Goal: Task Accomplishment & Management: Complete application form

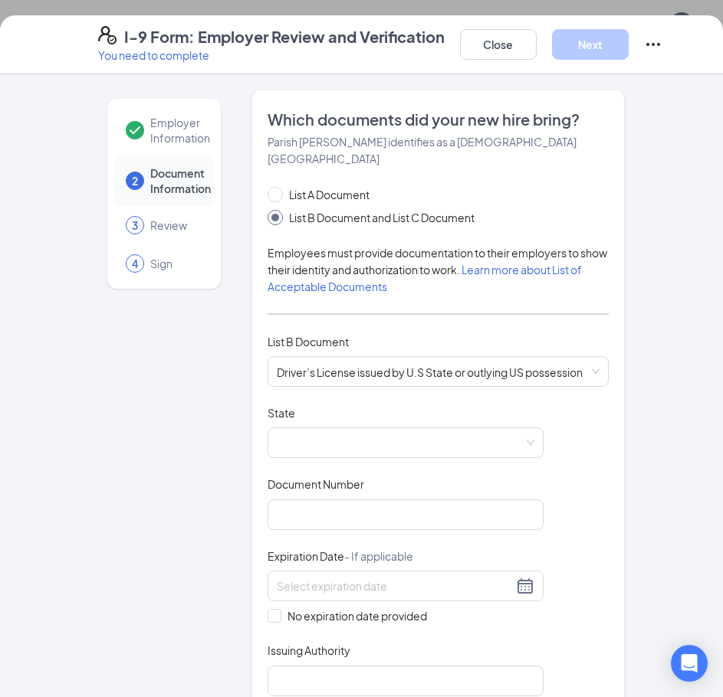
scroll to position [383, 0]
click at [316, 428] on span at bounding box center [405, 442] width 257 height 29
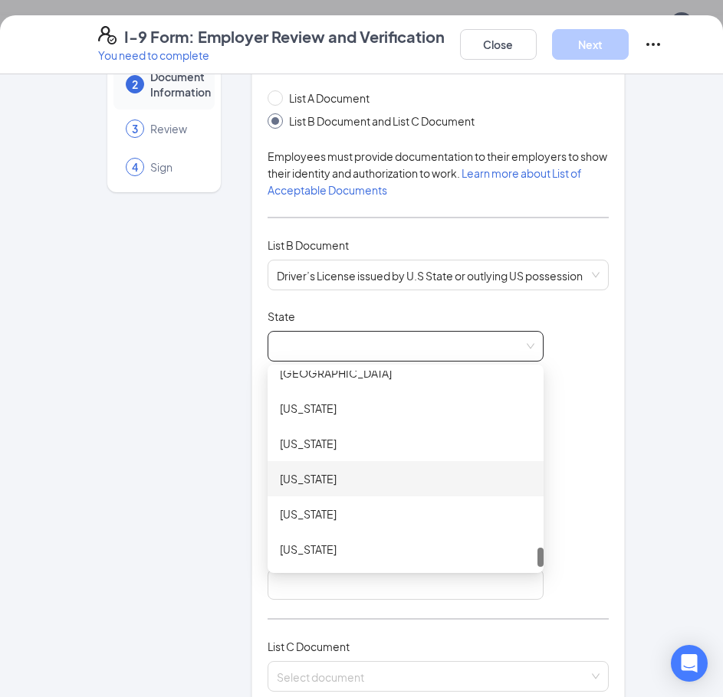
scroll to position [230, 0]
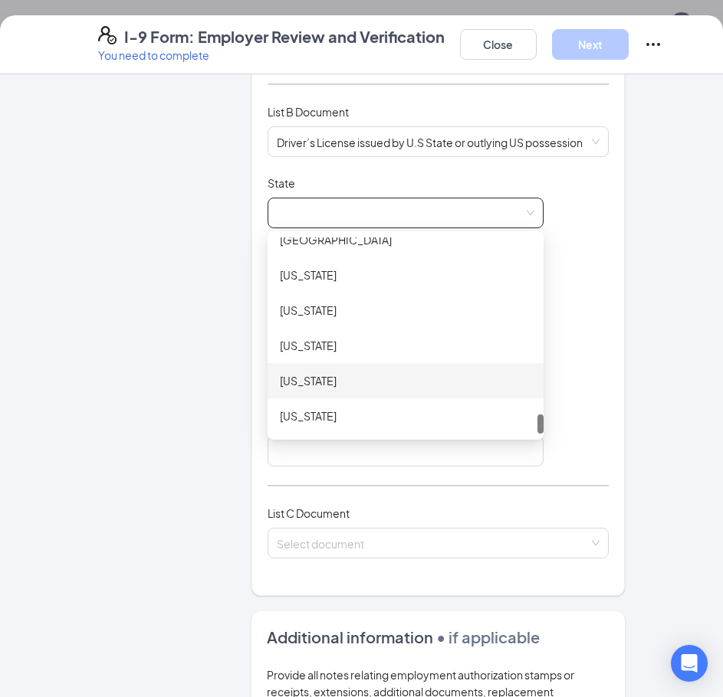
click at [313, 375] on div "[US_STATE]" at bounding box center [405, 380] width 276 height 35
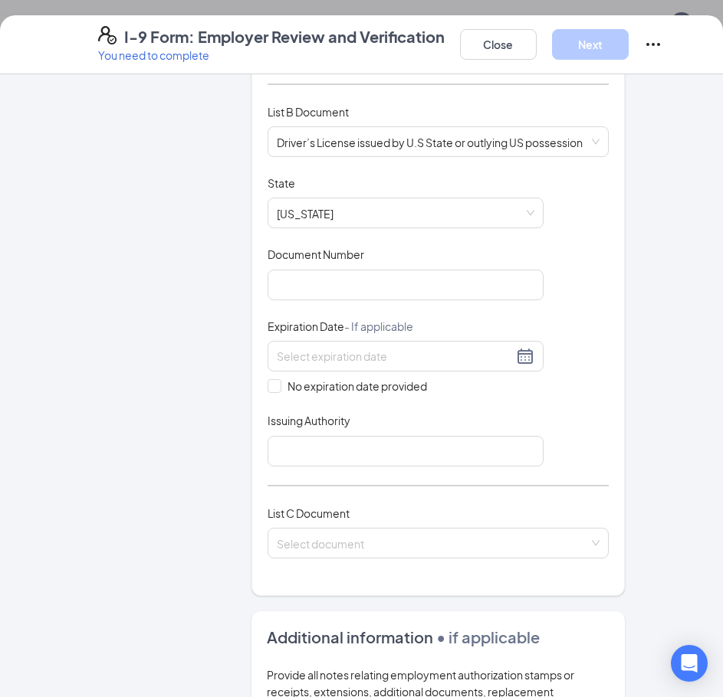
click at [155, 254] on div "Employer Information 2 Document Information 3 Review 4 Sign" at bounding box center [164, 465] width 132 height 1211
click at [312, 270] on input "Document Number" at bounding box center [405, 285] width 276 height 31
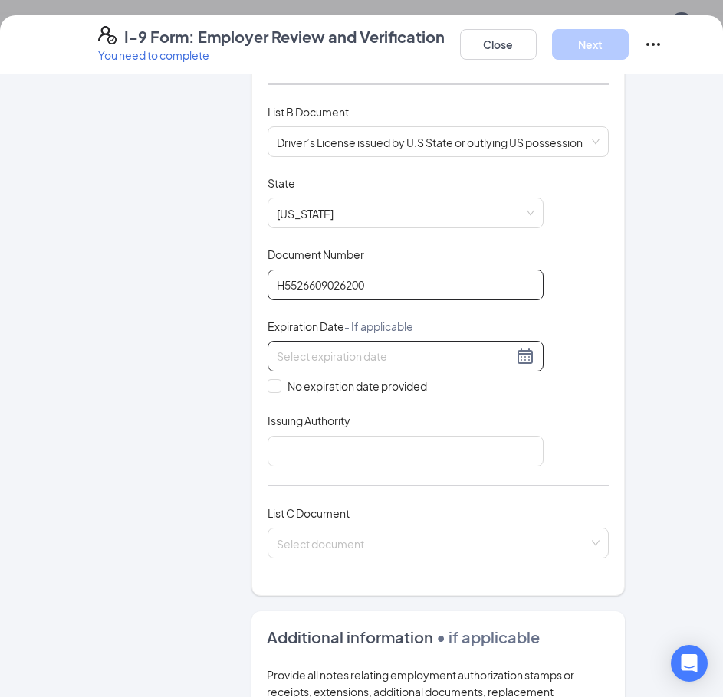
type input "H5526609026200"
click at [344, 348] on input at bounding box center [395, 356] width 236 height 17
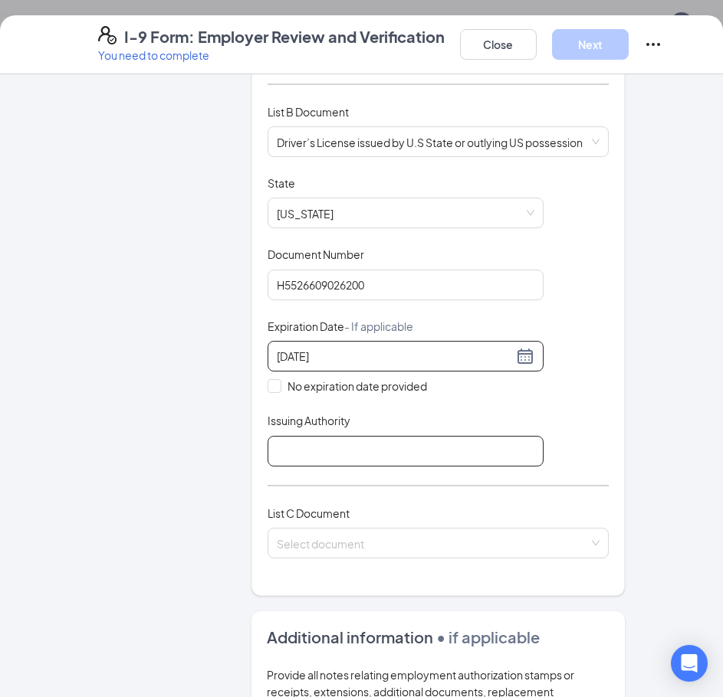
type input "[DATE]"
click at [290, 436] on input "Issuing Authority" at bounding box center [405, 451] width 276 height 31
type input "[US_STATE]"
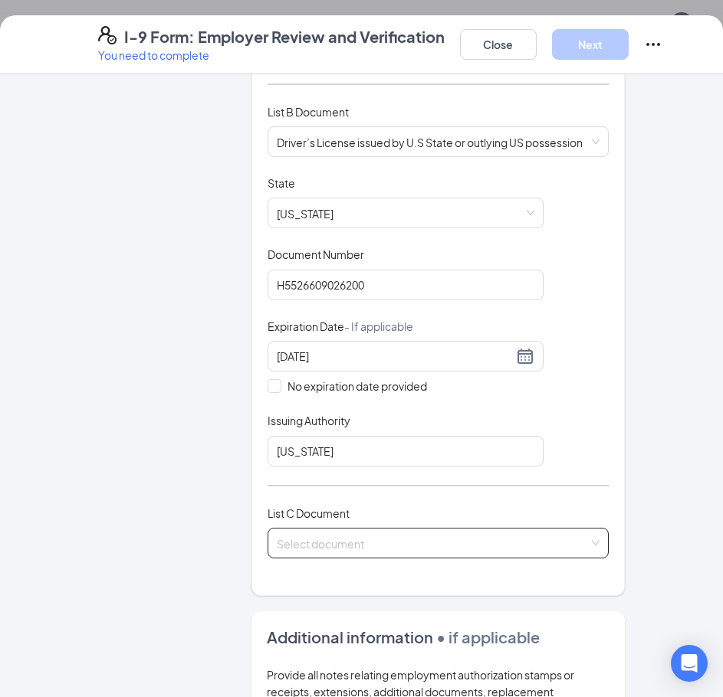
click at [303, 529] on input "search" at bounding box center [433, 540] width 312 height 23
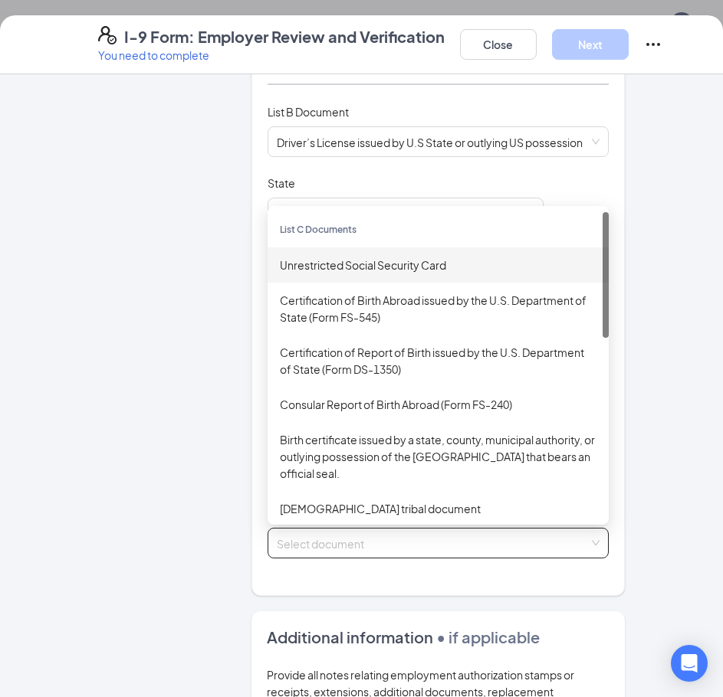
click at [339, 247] on div "Unrestricted Social Security Card" at bounding box center [437, 264] width 341 height 35
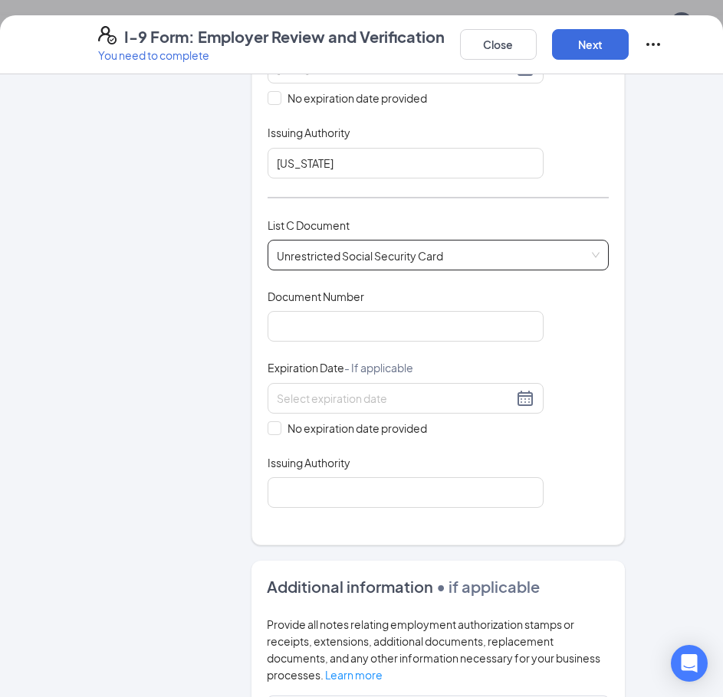
scroll to position [536, 0]
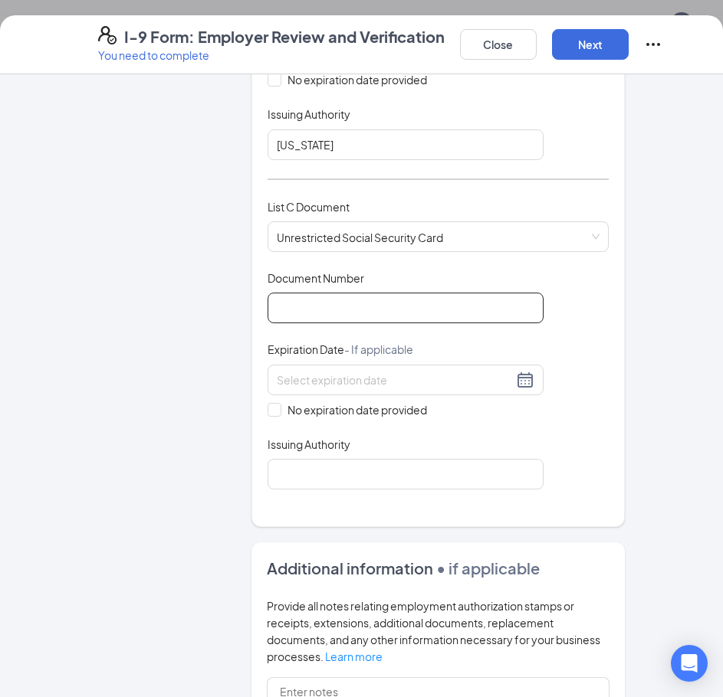
click at [329, 296] on input "Document Number" at bounding box center [405, 308] width 276 height 31
type input "396067270"
drag, startPoint x: 254, startPoint y: 392, endPoint x: 262, endPoint y: 393, distance: 8.6
click at [257, 392] on div "Which documents did your new hire bring? [PERSON_NAME] identifies as a [DEMOGRA…" at bounding box center [437, 40] width 373 height 974
click at [267, 403] on span at bounding box center [274, 410] width 14 height 14
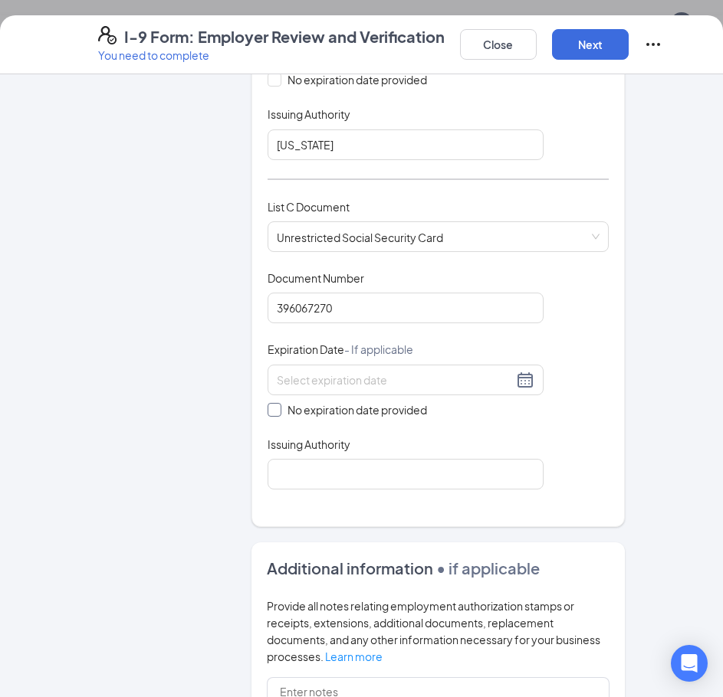
click at [267, 403] on input "No expiration date provided" at bounding box center [272, 408] width 11 height 11
checkbox input "true"
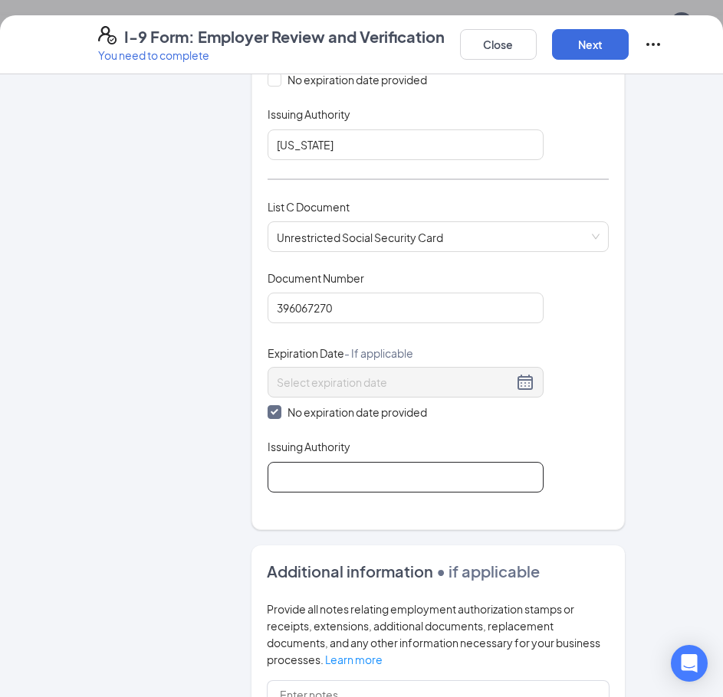
drag, startPoint x: 284, startPoint y: 460, endPoint x: 300, endPoint y: 476, distance: 22.2
click at [284, 462] on input "Issuing Authority" at bounding box center [405, 477] width 276 height 31
type input "Social Security"
click at [340, 495] on div "Which documents did your new hire bring? [PERSON_NAME] identifies as a [DEMOGRA…" at bounding box center [437, 41] width 373 height 977
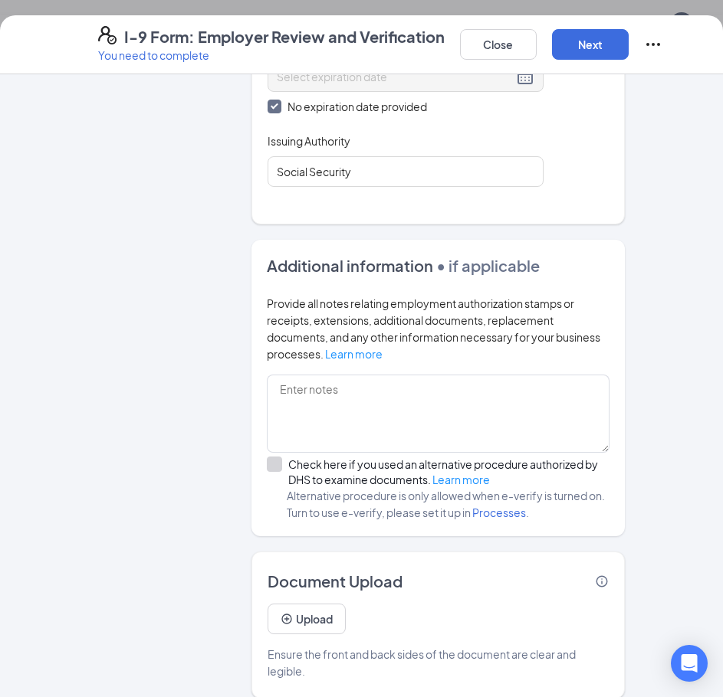
scroll to position [460, 0]
click at [322, 604] on button "Upload" at bounding box center [306, 619] width 78 height 31
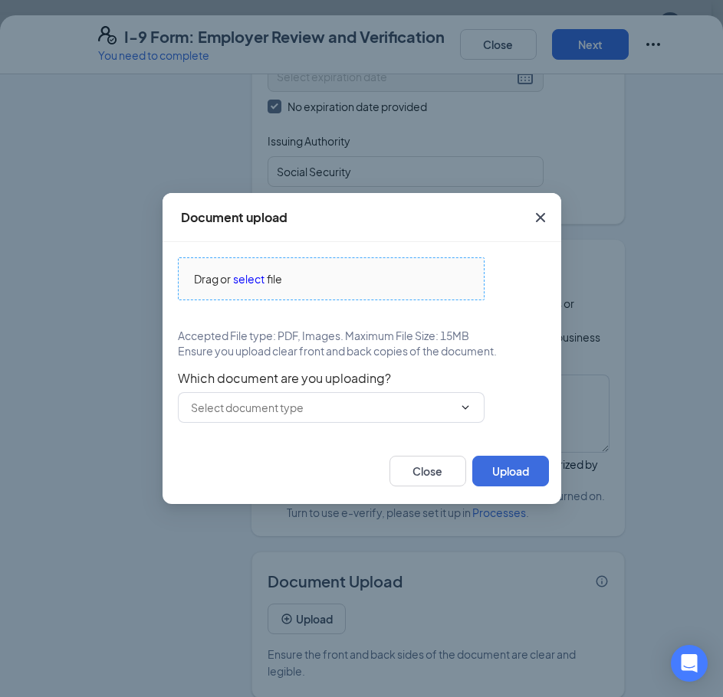
click at [259, 282] on span "select" at bounding box center [248, 278] width 31 height 17
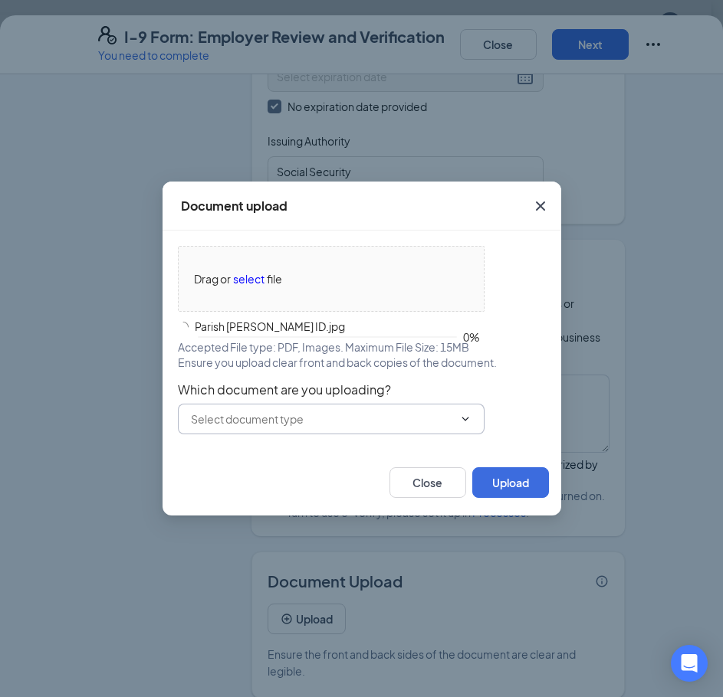
click at [318, 418] on input "text" at bounding box center [322, 419] width 262 height 17
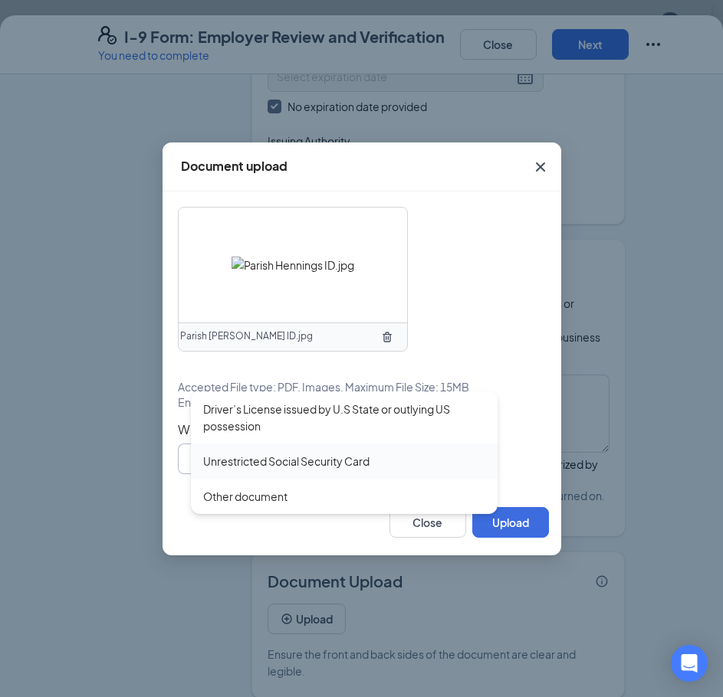
click at [269, 464] on div "Unrestricted Social Security Card" at bounding box center [286, 461] width 166 height 17
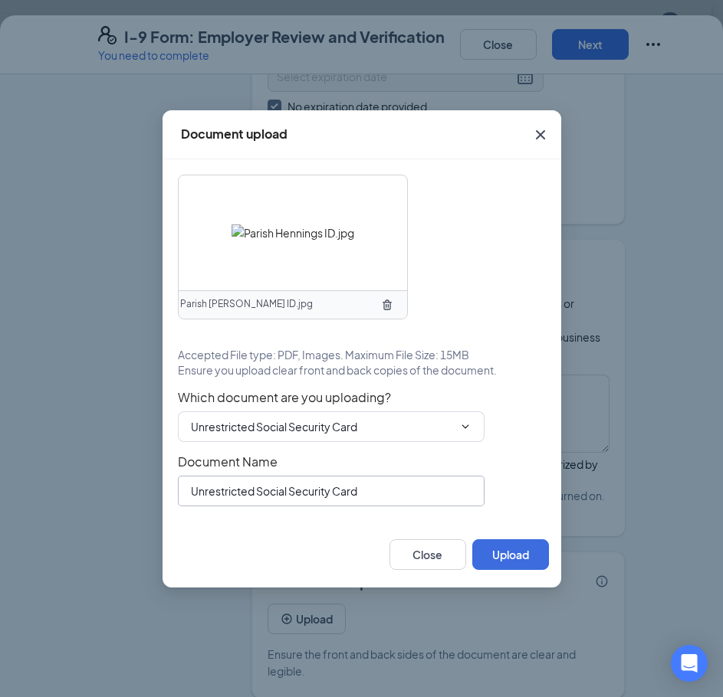
click at [339, 484] on input "Unrestricted Social Security Card" at bounding box center [331, 491] width 306 height 31
click at [277, 426] on input "Unrestricted Social Security Card" at bounding box center [322, 426] width 262 height 17
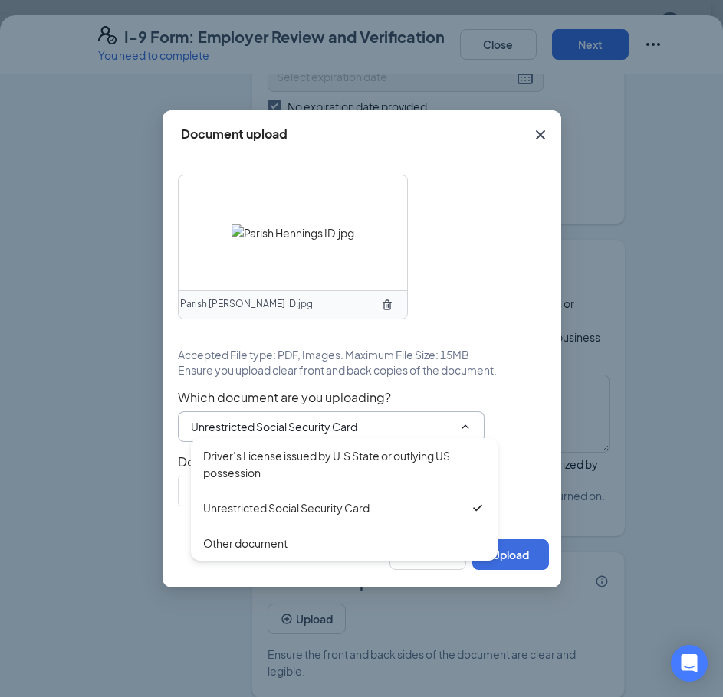
drag, startPoint x: 279, startPoint y: 447, endPoint x: 307, endPoint y: 456, distance: 29.8
click at [283, 448] on div "Driver’s License issued by U.S State or outlying US possession" at bounding box center [344, 464] width 282 height 34
type input "Driver’s License issued by U.S State or outlying US possession"
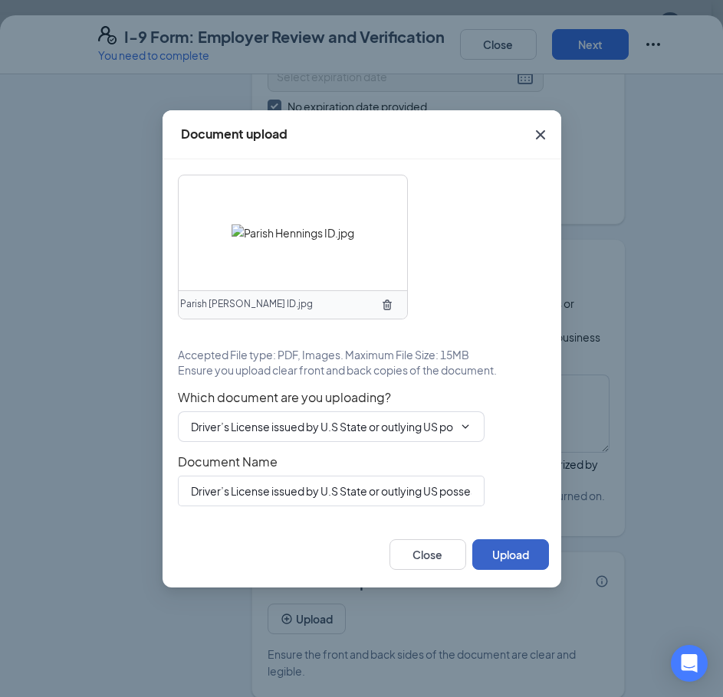
click at [520, 562] on button "Upload" at bounding box center [510, 554] width 77 height 31
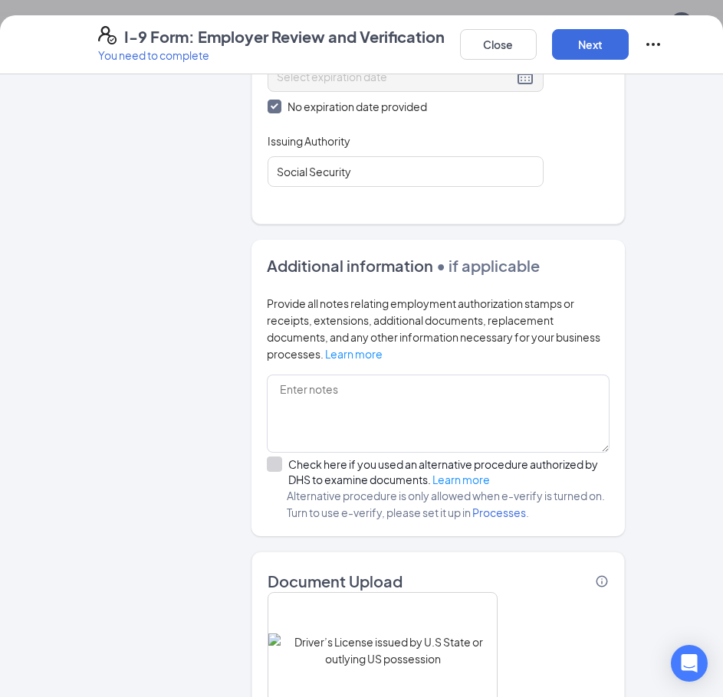
scroll to position [987, 0]
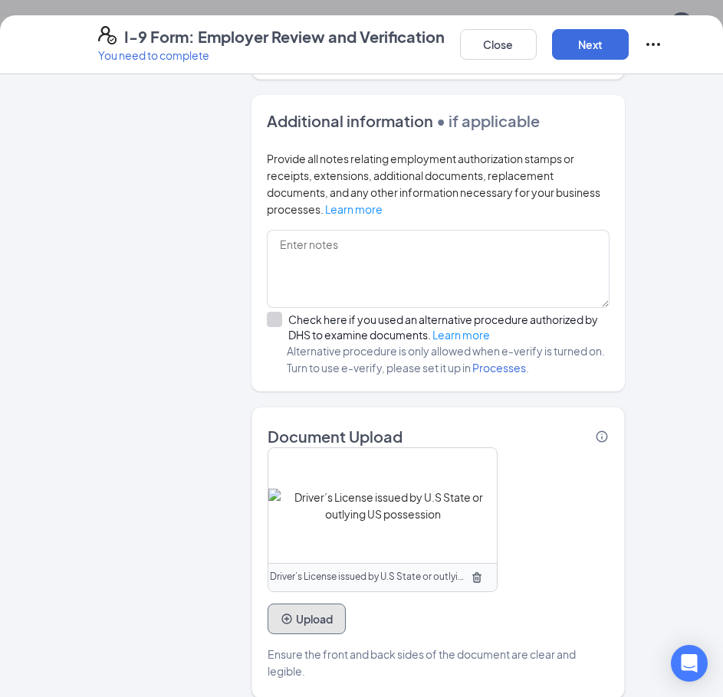
click at [310, 605] on button "Upload" at bounding box center [306, 619] width 78 height 31
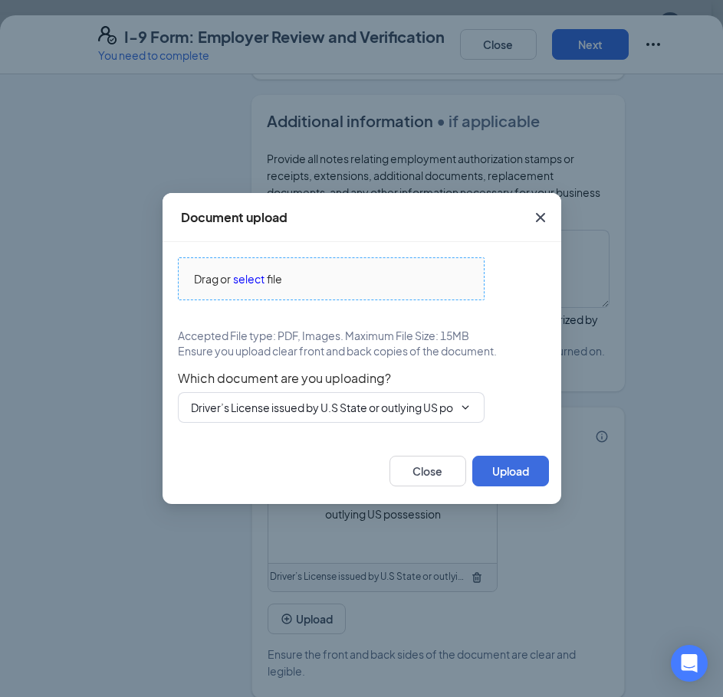
click at [243, 277] on span "select" at bounding box center [248, 278] width 31 height 17
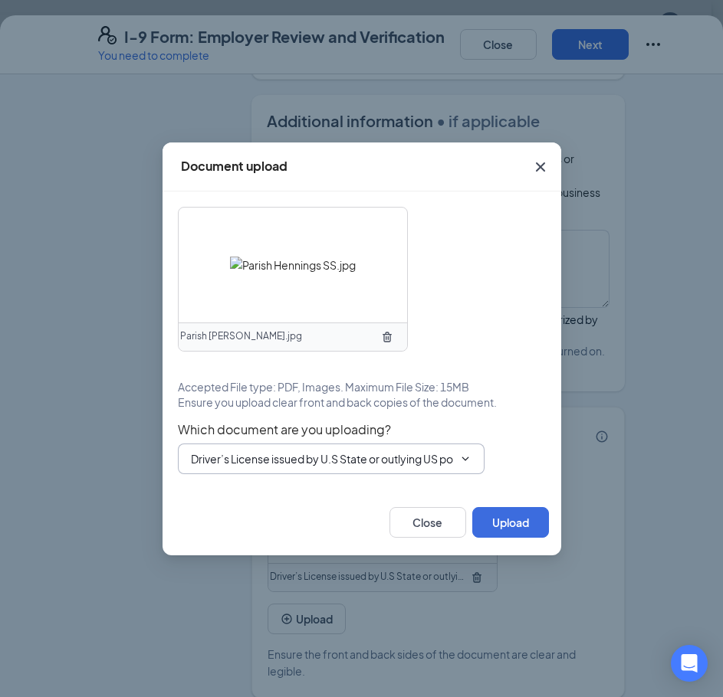
click at [291, 460] on input "Driver’s License issued by U.S State or outlying US possession" at bounding box center [322, 459] width 262 height 17
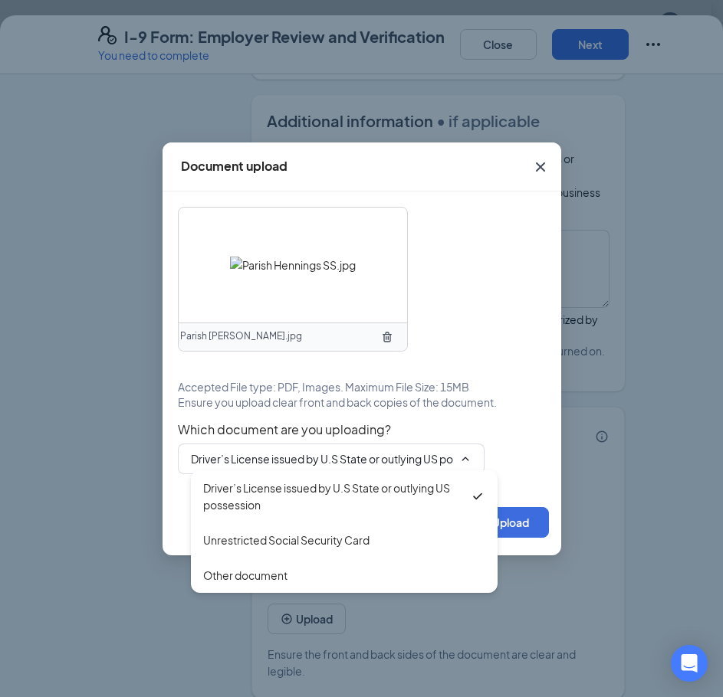
drag, startPoint x: 266, startPoint y: 539, endPoint x: 405, endPoint y: 530, distance: 139.7
click at [266, 539] on div "Unrestricted Social Security Card" at bounding box center [286, 540] width 166 height 17
type input "Unrestricted Social Security Card"
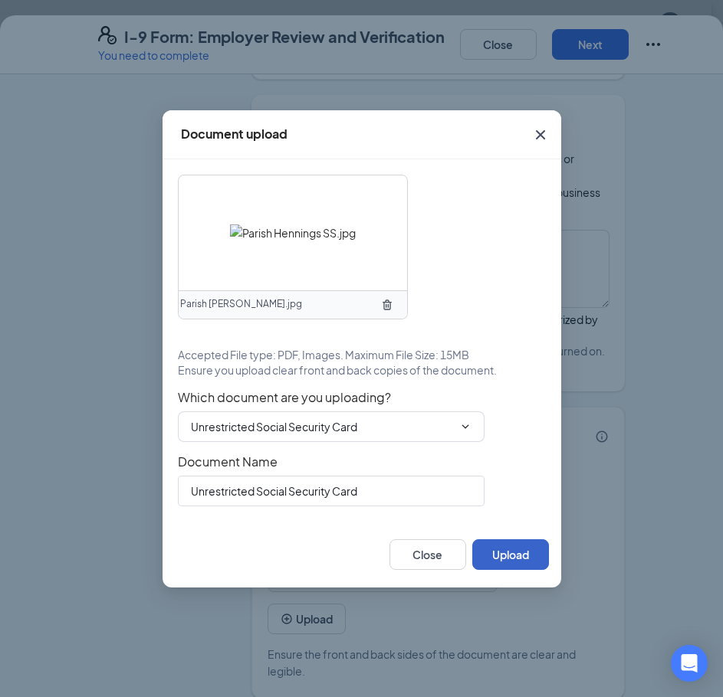
click at [510, 550] on button "Upload" at bounding box center [510, 554] width 77 height 31
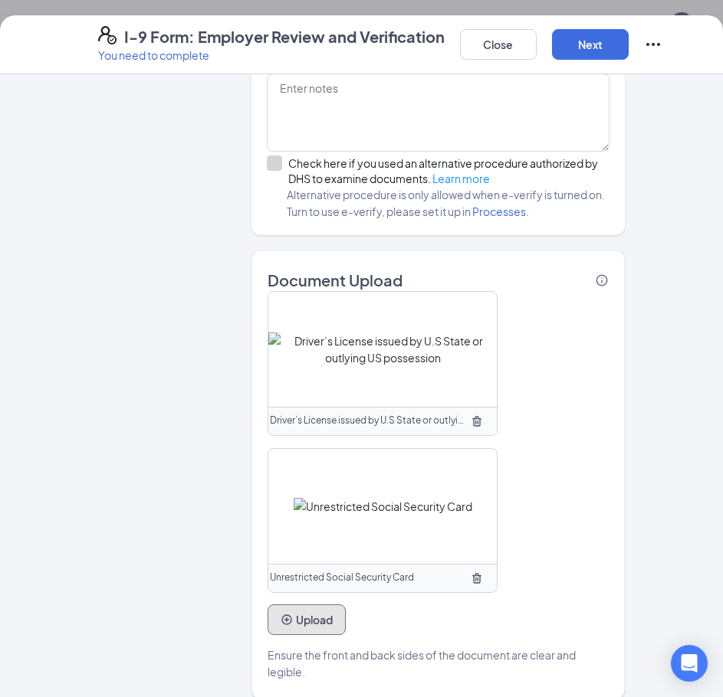
scroll to position [1144, 0]
click at [606, 43] on button "Next" at bounding box center [590, 44] width 77 height 31
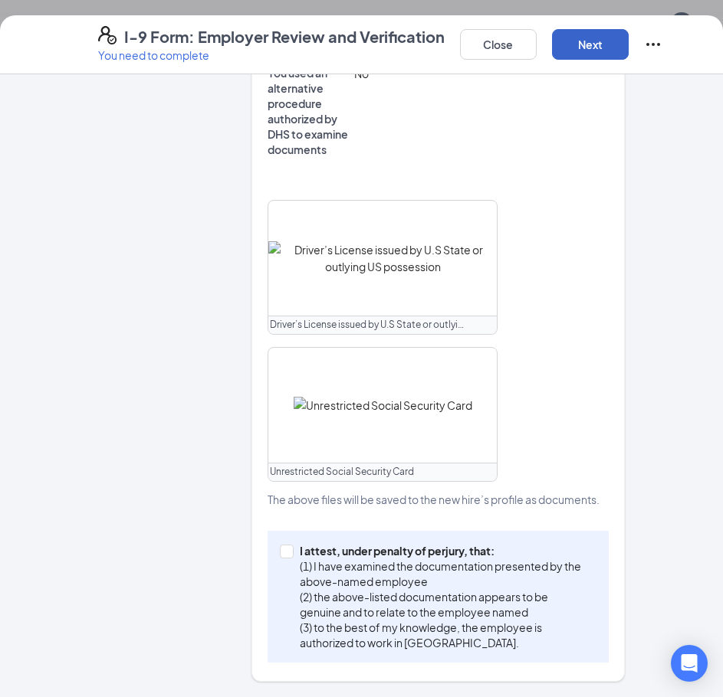
scroll to position [644, 0]
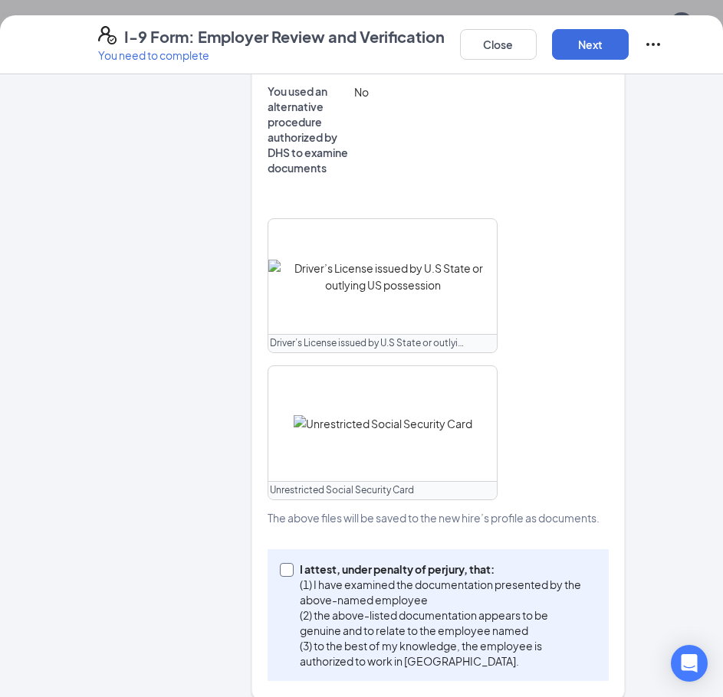
click at [285, 563] on span at bounding box center [287, 570] width 14 height 14
click at [285, 563] on input "I attest, under penalty of [PERSON_NAME], that: (1) I have examined the documen…" at bounding box center [285, 568] width 11 height 11
checkbox input "true"
click at [589, 55] on button "Next" at bounding box center [590, 44] width 77 height 31
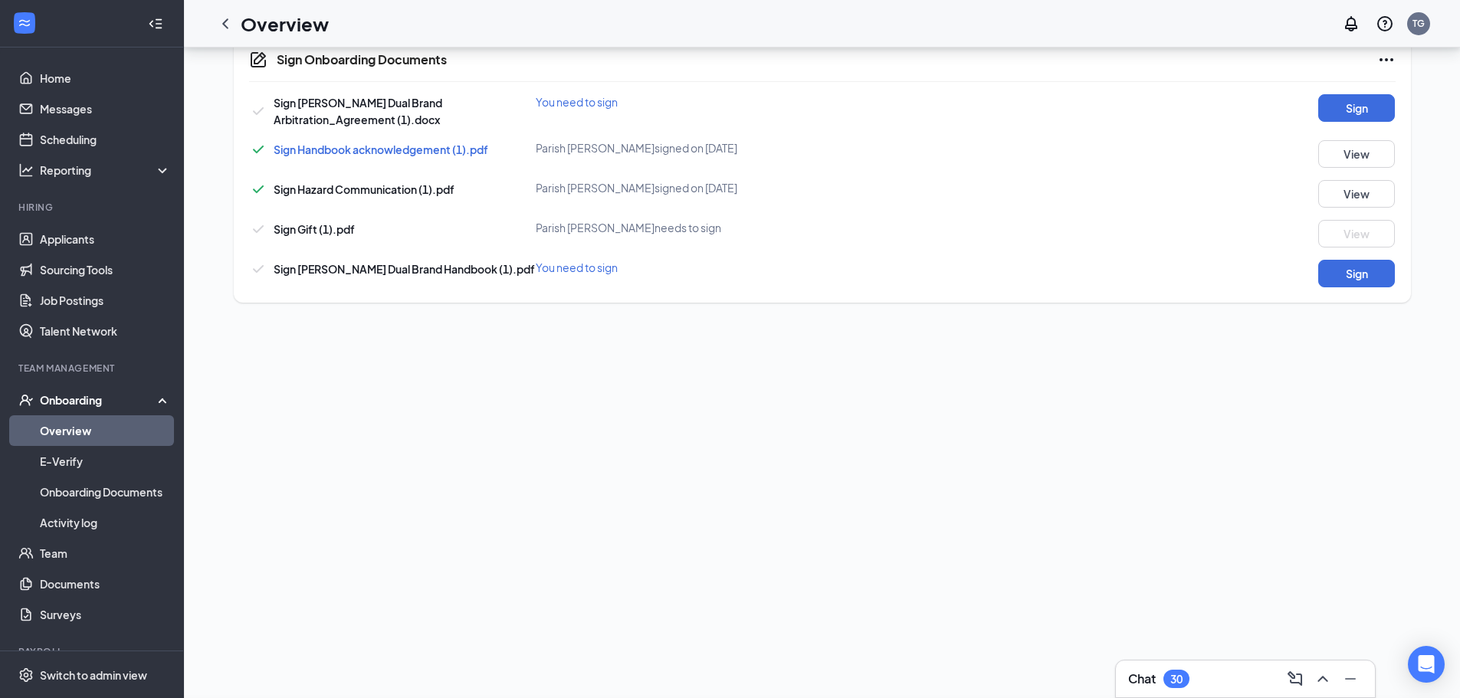
scroll to position [0, 0]
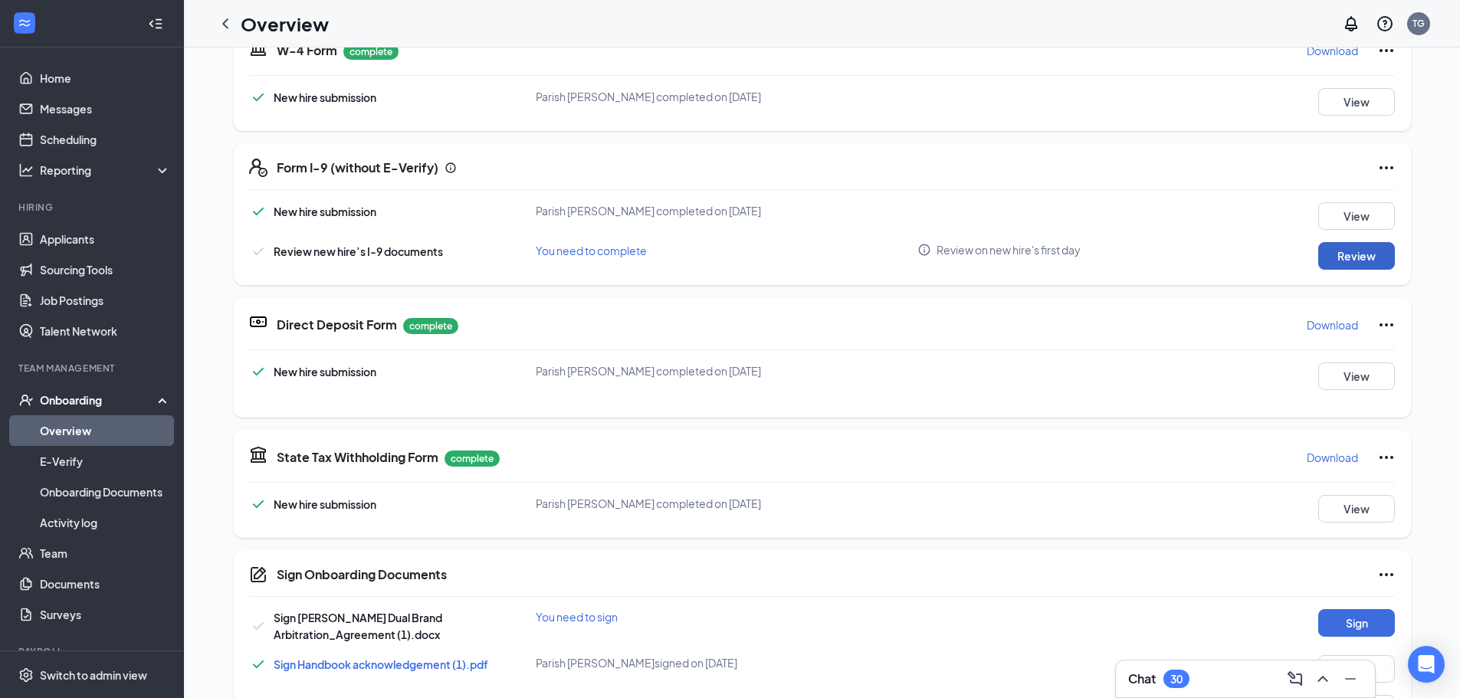
click at [722, 247] on button "Review" at bounding box center [1356, 256] width 77 height 28
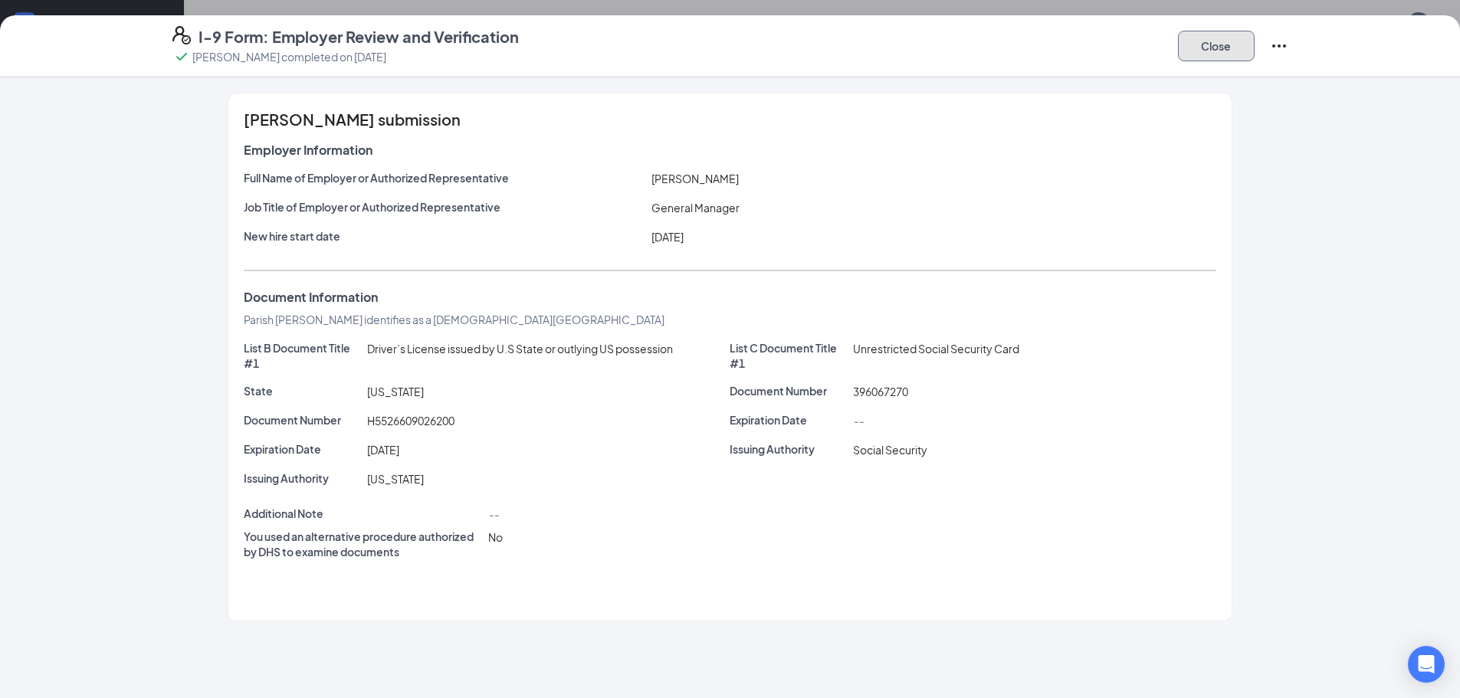
click at [722, 51] on button "Close" at bounding box center [1216, 46] width 77 height 31
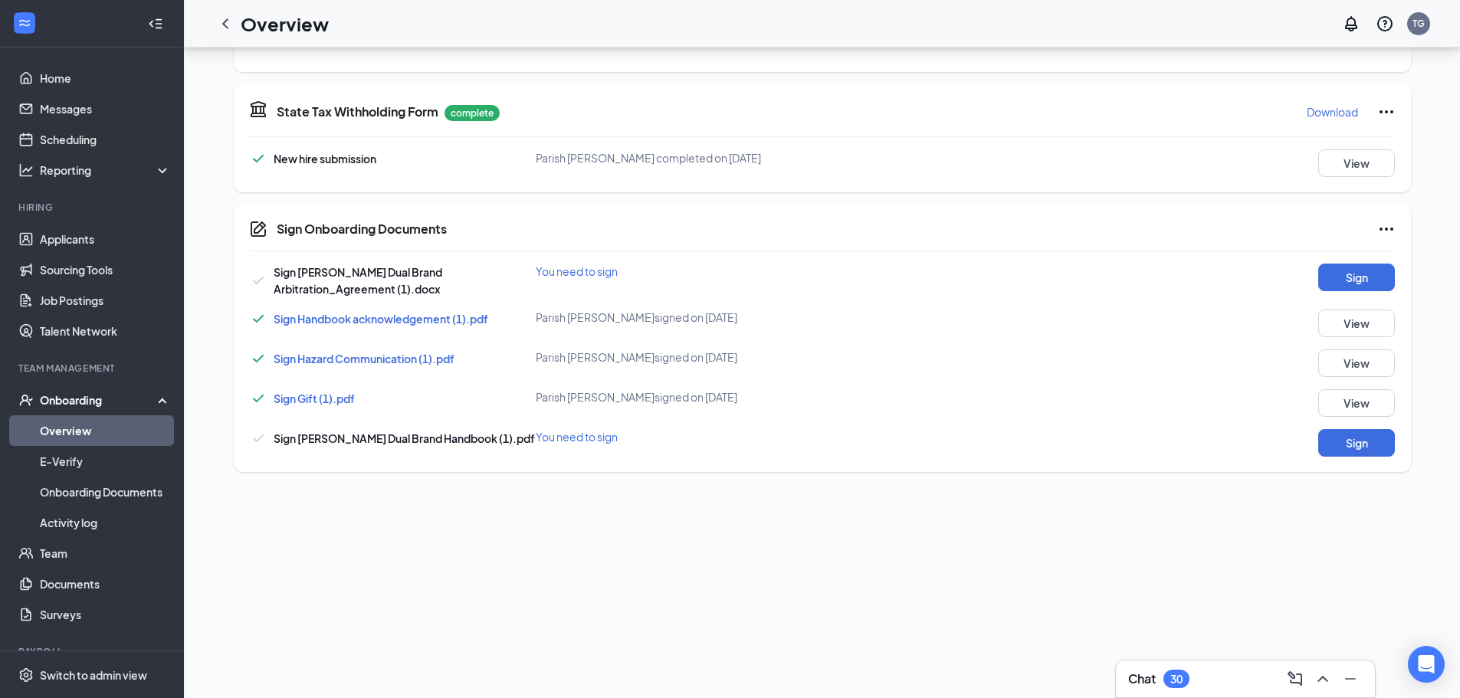
scroll to position [383, 0]
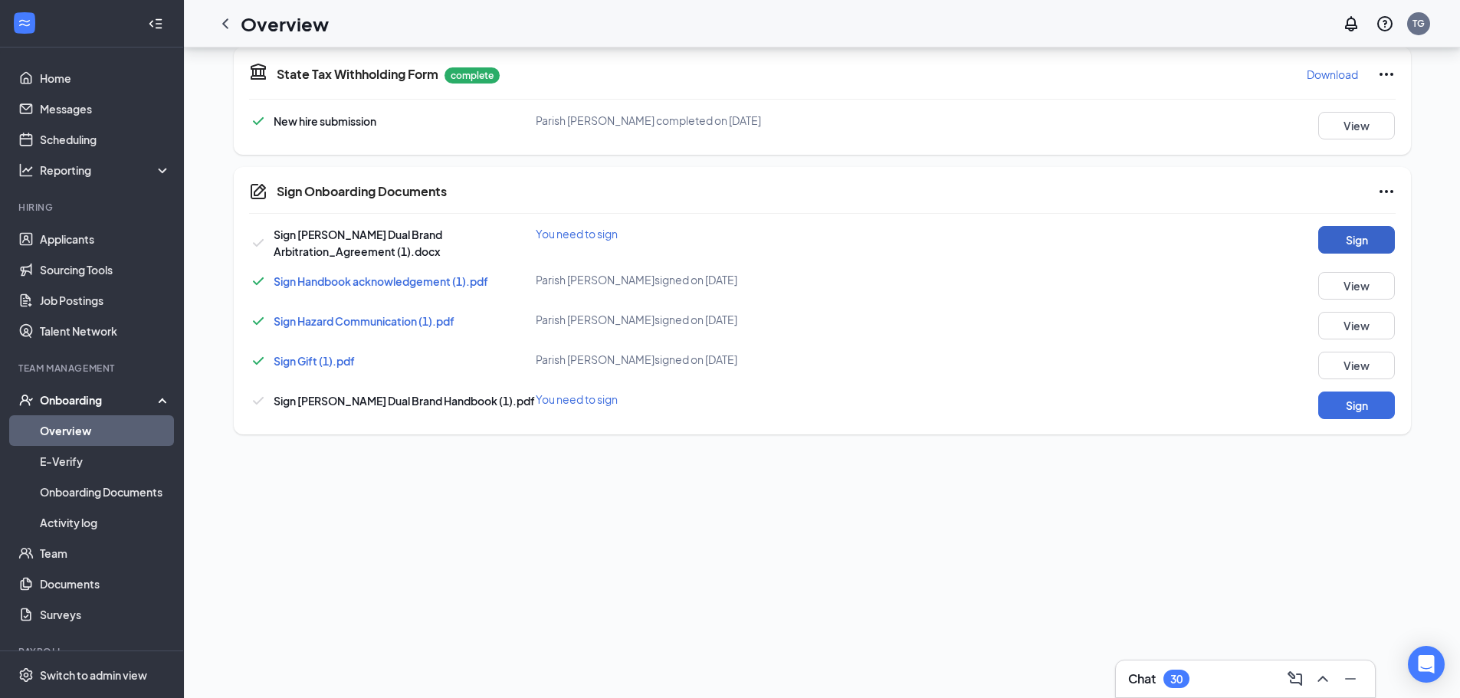
click at [722, 249] on button "Sign" at bounding box center [1356, 240] width 77 height 28
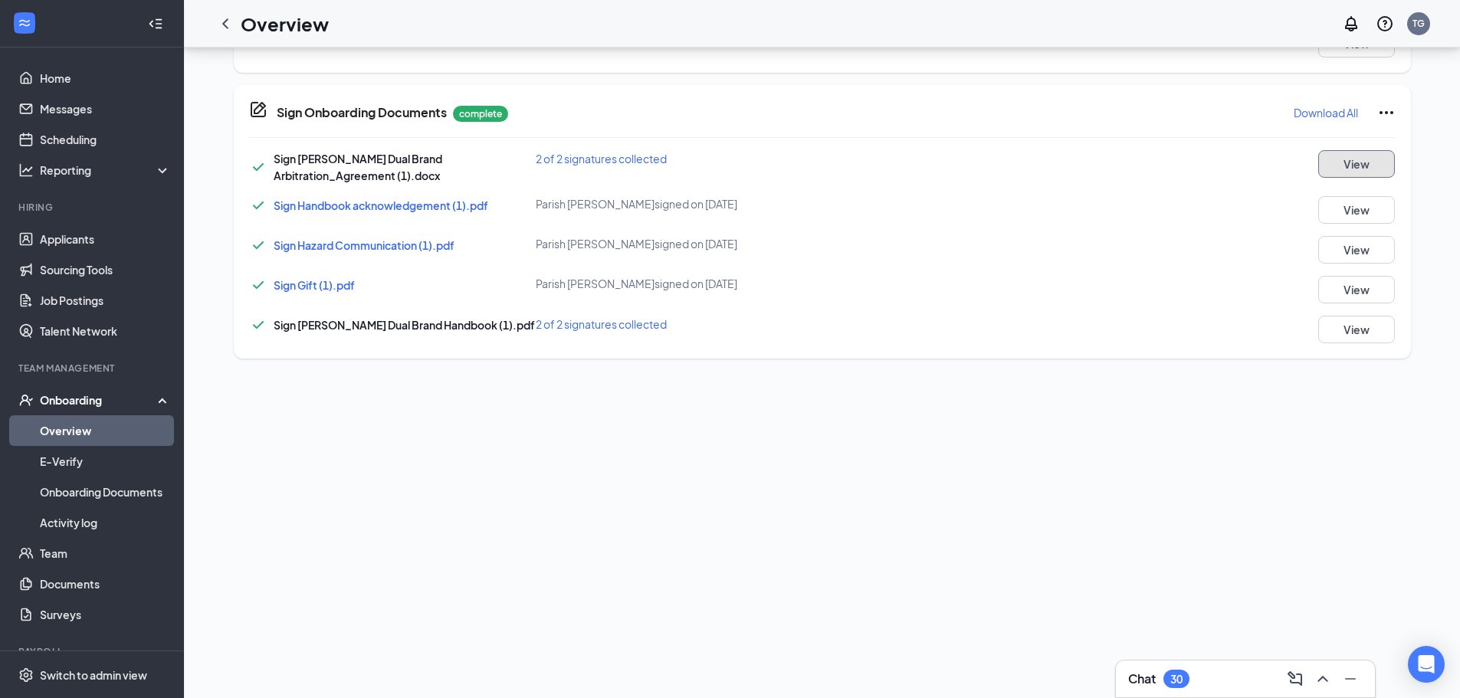
scroll to position [460, 0]
click at [722, 179] on div "Sign [PERSON_NAME] Dual Brand Arbitration_Agreement (1).docx 2 of 2 signatures …" at bounding box center [822, 166] width 1146 height 34
